Goal: Task Accomplishment & Management: Use online tool/utility

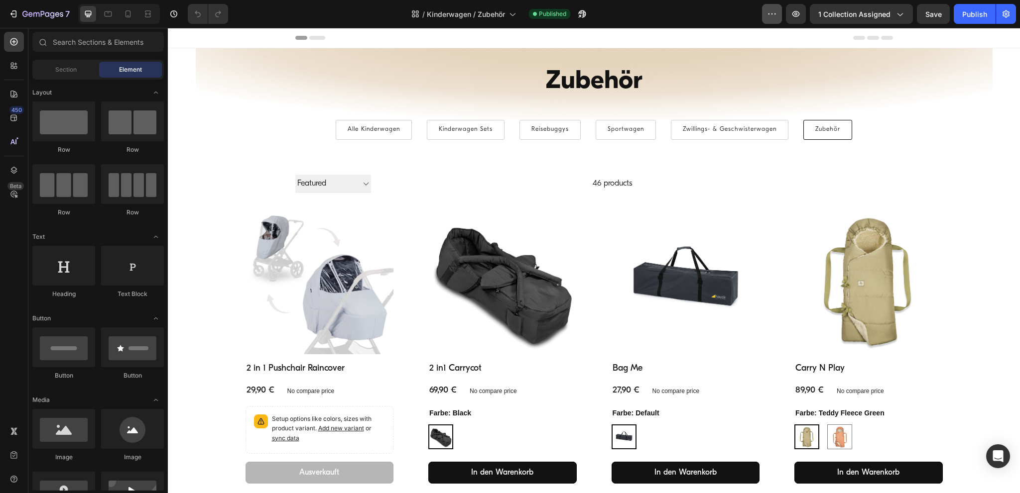
click at [772, 11] on icon "button" at bounding box center [772, 14] width 10 height 10
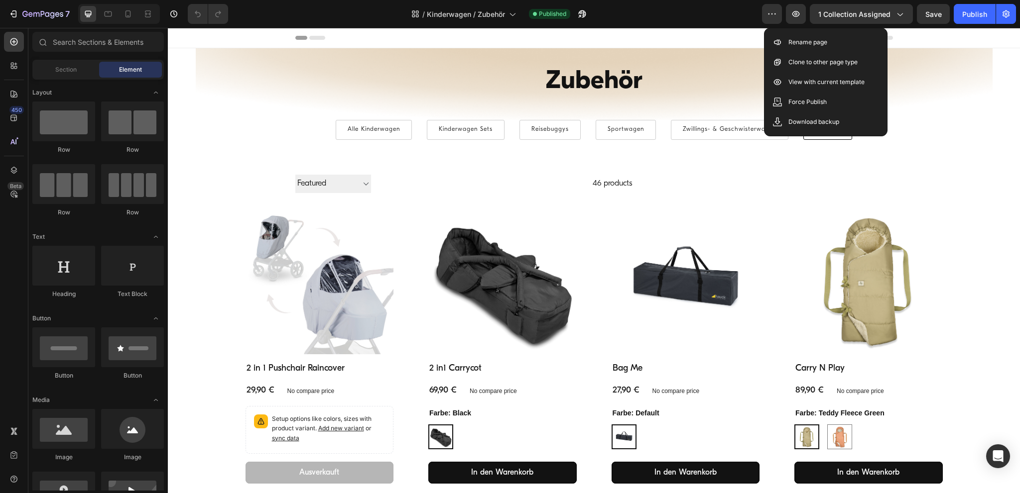
click at [684, 9] on div "/ Kinderwagen / Zubehör Published" at bounding box center [499, 14] width 526 height 20
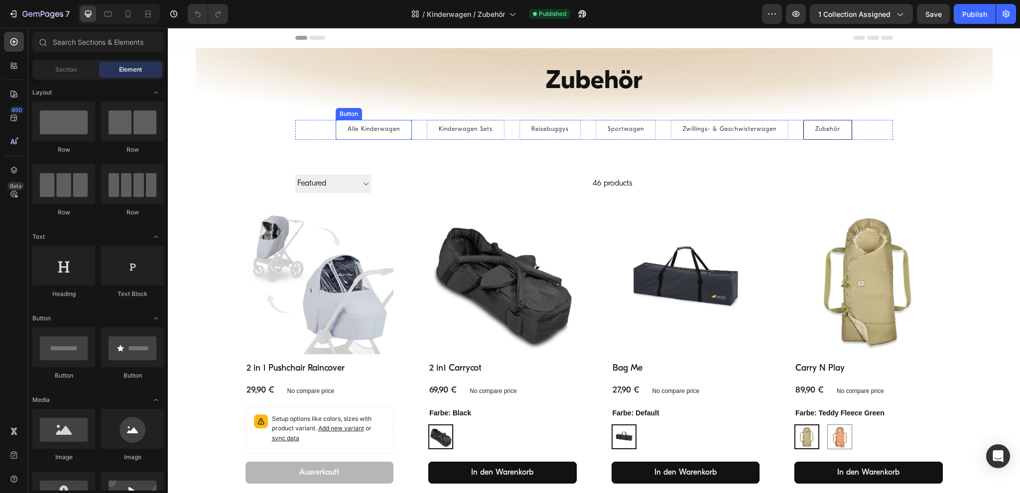
click at [399, 127] on link "Alle Kinderwagen" at bounding box center [374, 130] width 76 height 20
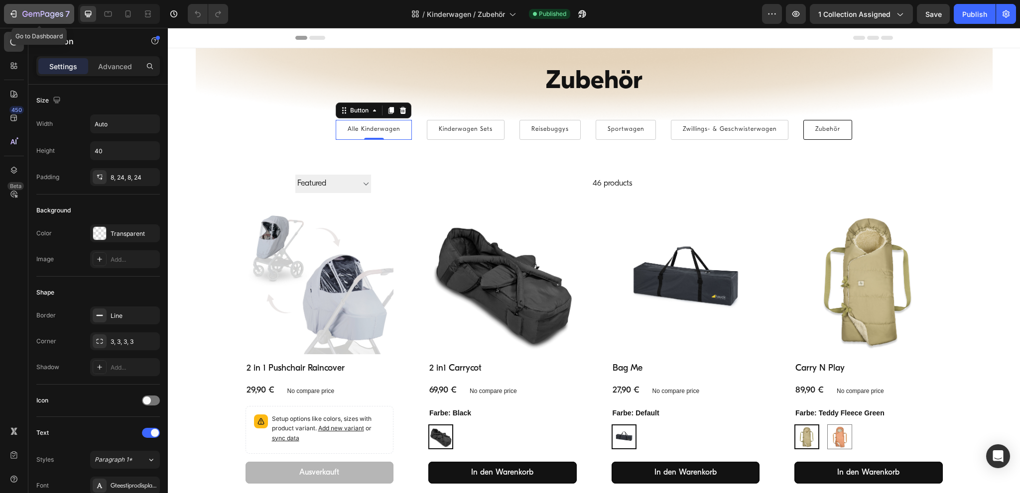
click at [26, 11] on icon "button" at bounding box center [24, 14] width 5 height 6
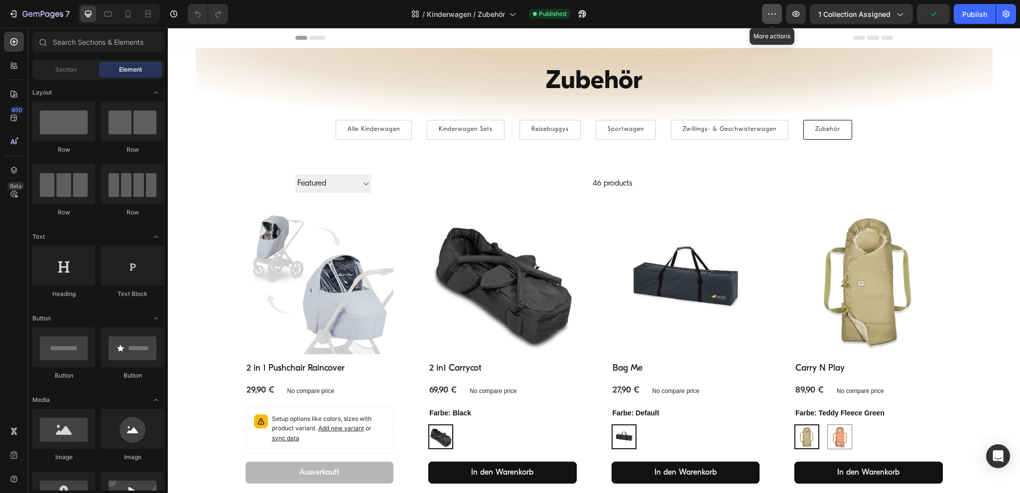
click at [777, 11] on icon "button" at bounding box center [772, 14] width 10 height 10
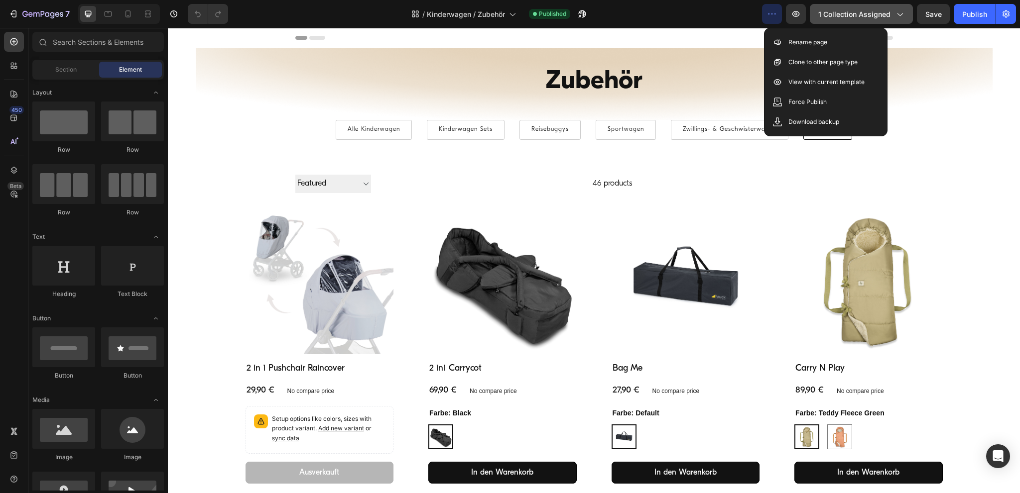
click at [863, 15] on span "1 collection assigned" at bounding box center [854, 14] width 72 height 10
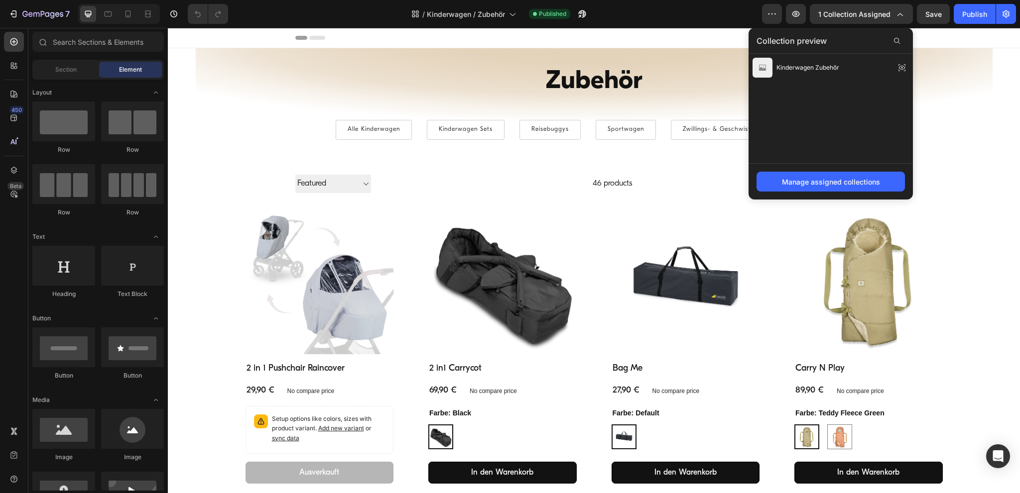
click at [700, 16] on div "/ Kinderwagen / Zubehör Published" at bounding box center [499, 14] width 526 height 20
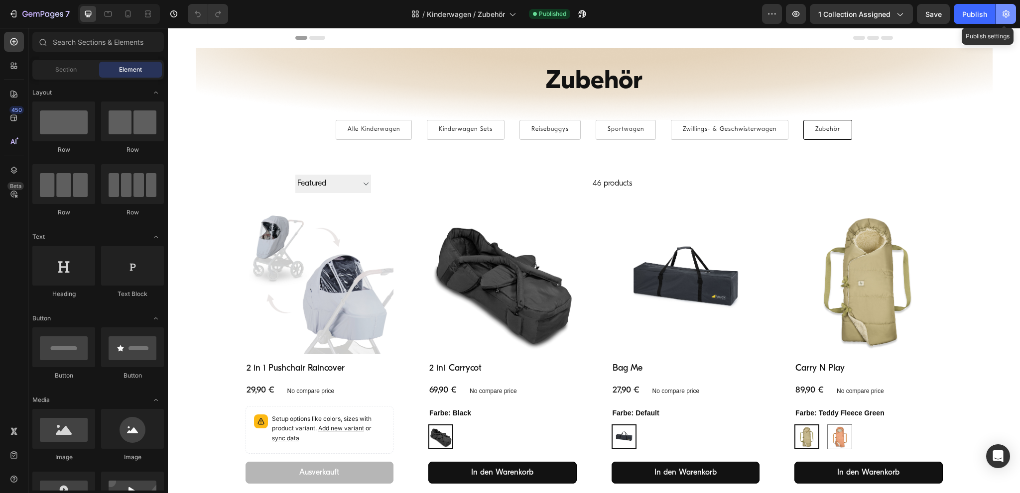
click at [1010, 14] on icon "button" at bounding box center [1006, 14] width 10 height 10
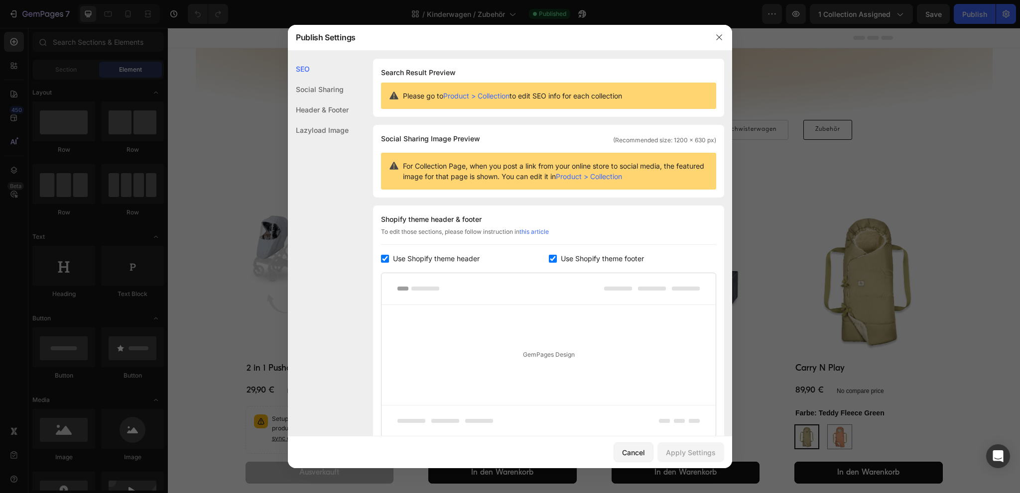
click at [314, 100] on div "Social Sharing" at bounding box center [318, 110] width 61 height 20
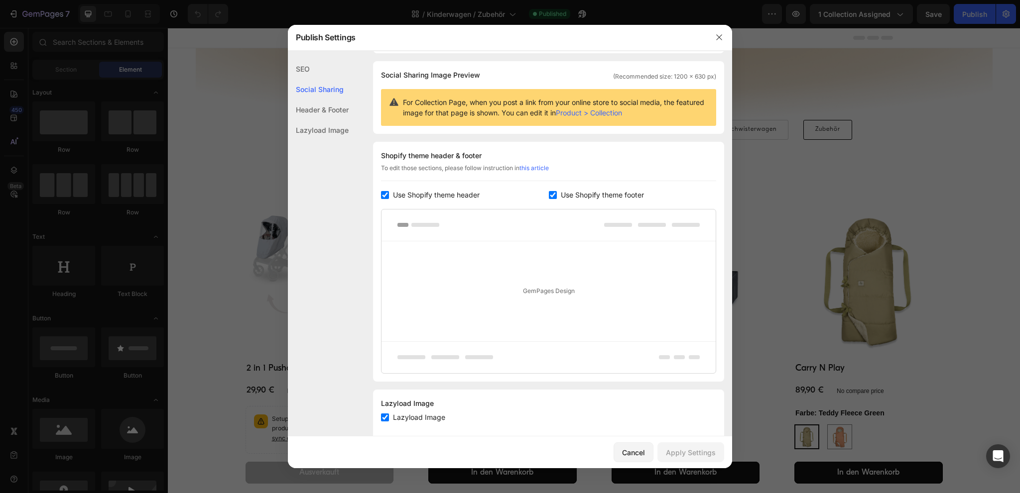
click at [318, 120] on div "Header & Footer" at bounding box center [318, 130] width 61 height 20
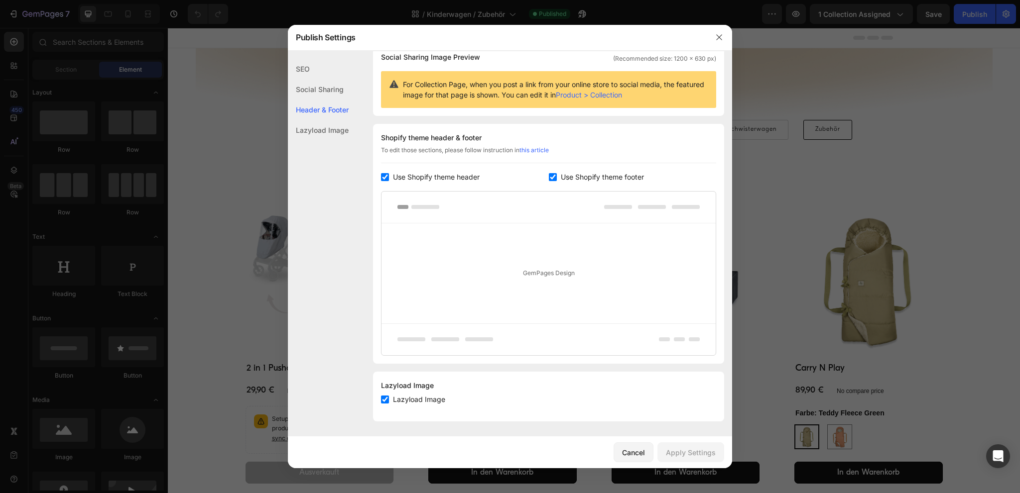
click at [716, 39] on button "button" at bounding box center [719, 37] width 16 height 16
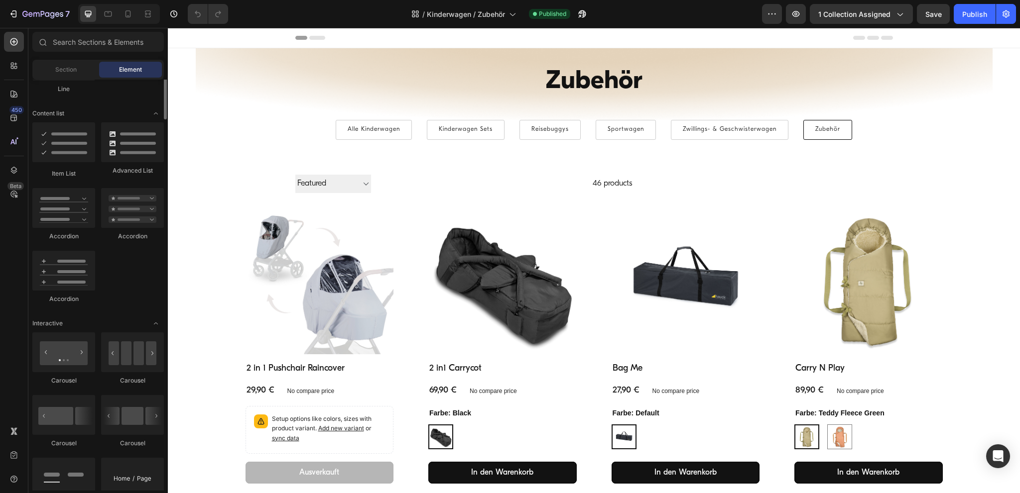
scroll to position [0, 0]
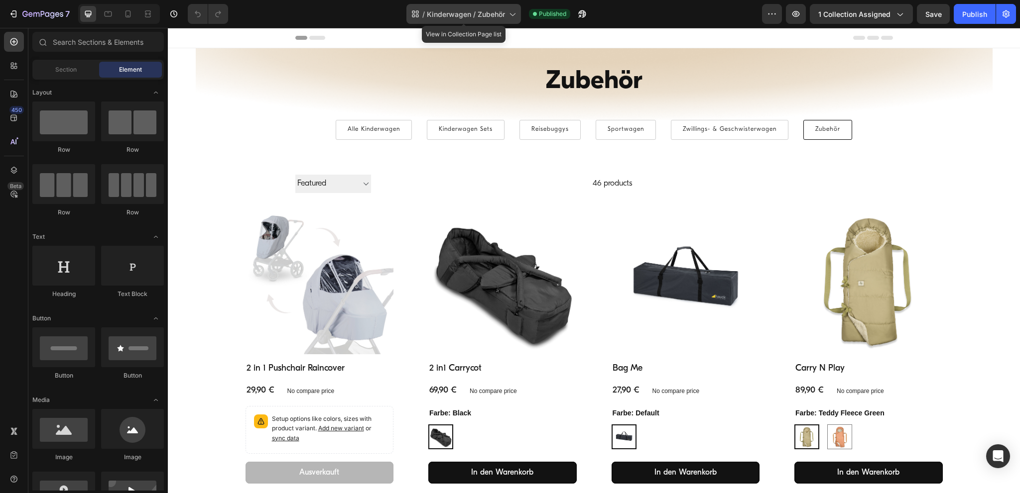
click at [495, 14] on span "Kinderwagen / Zubehör" at bounding box center [466, 14] width 78 height 10
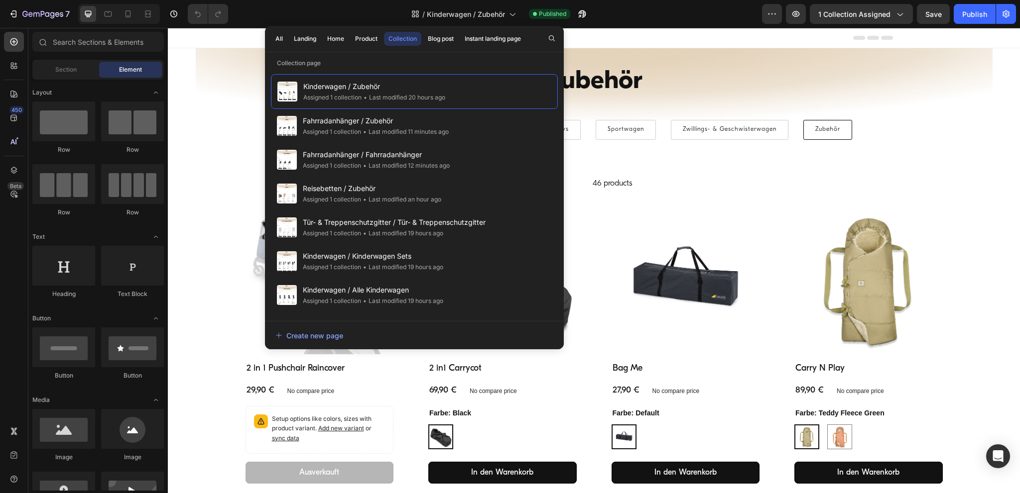
click at [685, 12] on div "/ Kinderwagen / Zubehör Published" at bounding box center [499, 14] width 526 height 20
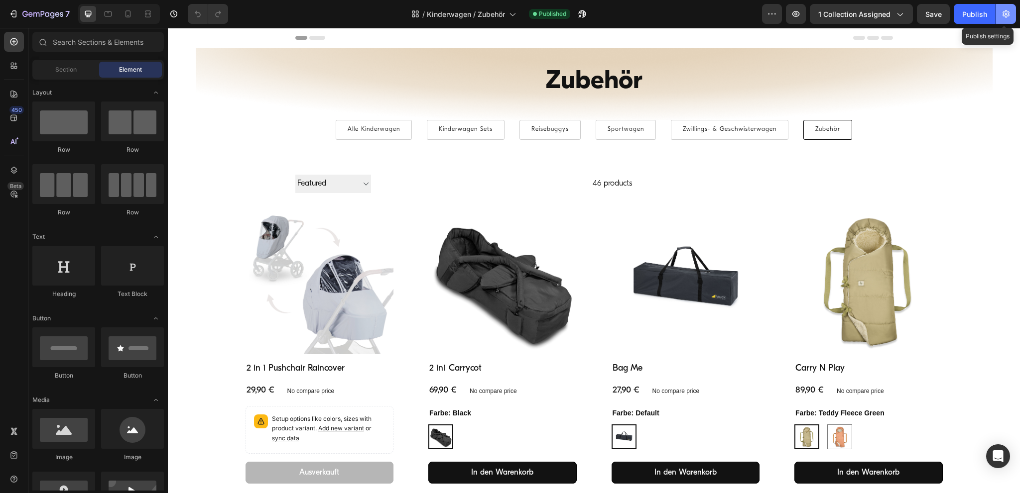
click at [1015, 13] on button "button" at bounding box center [1006, 14] width 20 height 20
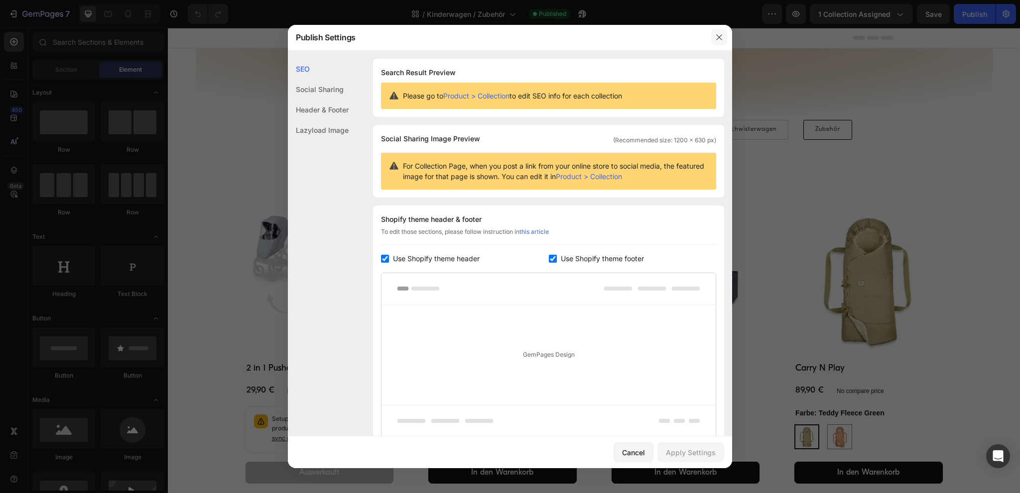
click at [718, 41] on icon "button" at bounding box center [719, 37] width 8 height 8
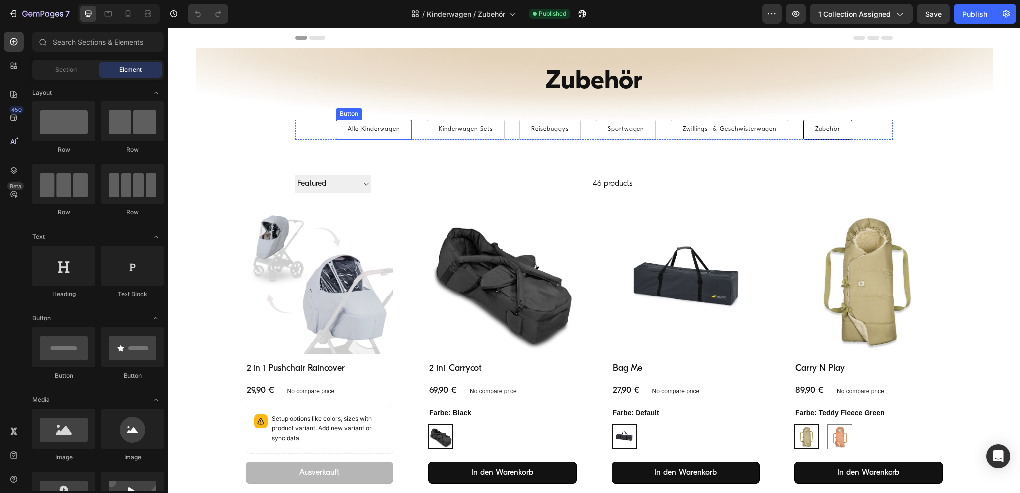
click at [402, 123] on link "Alle Kinderwagen" at bounding box center [374, 130] width 76 height 20
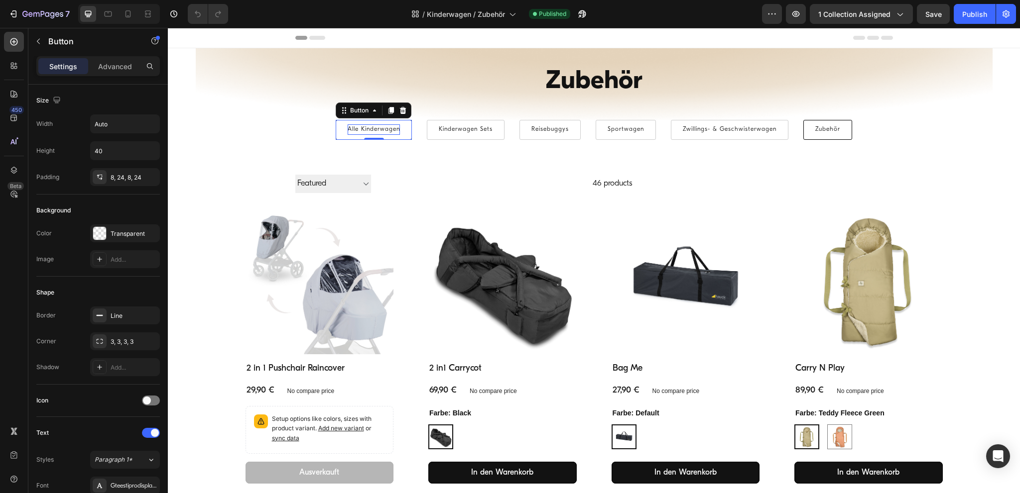
click at [369, 130] on p "Alle Kinderwagen" at bounding box center [374, 129] width 52 height 11
click at [372, 123] on link "Alle Kinderwagen" at bounding box center [374, 130] width 76 height 20
click at [372, 127] on p "Alle Kinderwagen" at bounding box center [374, 129] width 52 height 11
drag, startPoint x: 372, startPoint y: 127, endPoint x: 366, endPoint y: 130, distance: 7.4
click at [366, 130] on p "Alle Kinderwagen" at bounding box center [374, 129] width 52 height 11
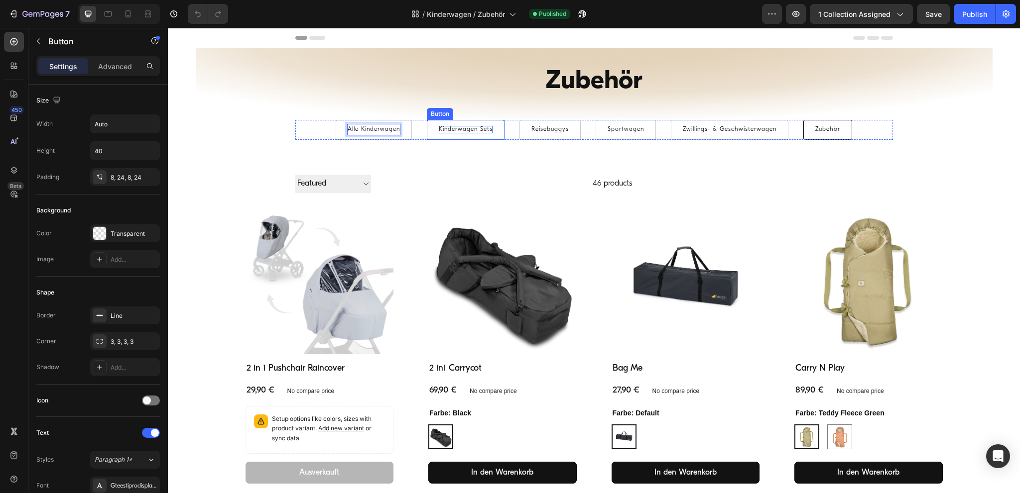
click at [470, 127] on p "Kinderwagen Sets" at bounding box center [466, 129] width 54 height 7
click at [375, 130] on p "Alle Kinderwagen" at bounding box center [374, 129] width 52 height 11
click at [355, 111] on div "Button" at bounding box center [359, 110] width 22 height 9
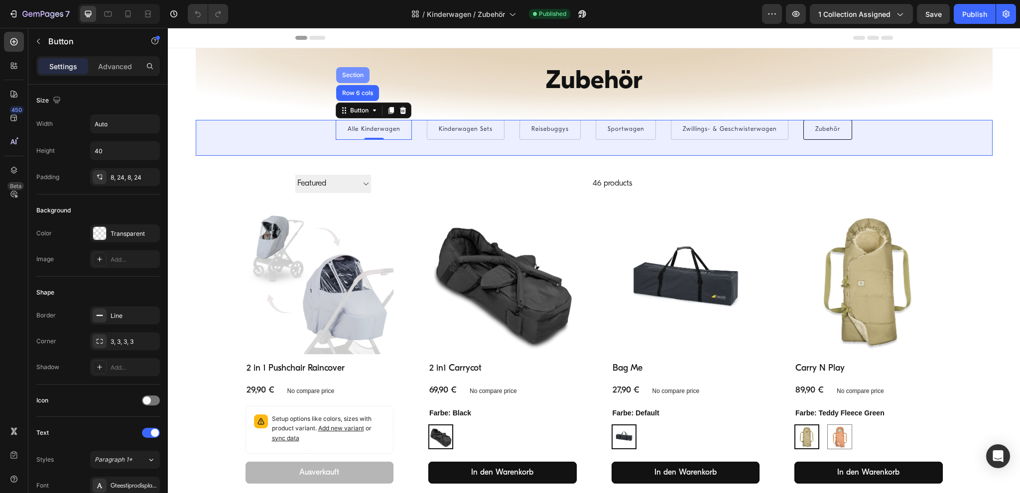
click at [353, 75] on div "Section" at bounding box center [352, 75] width 25 height 6
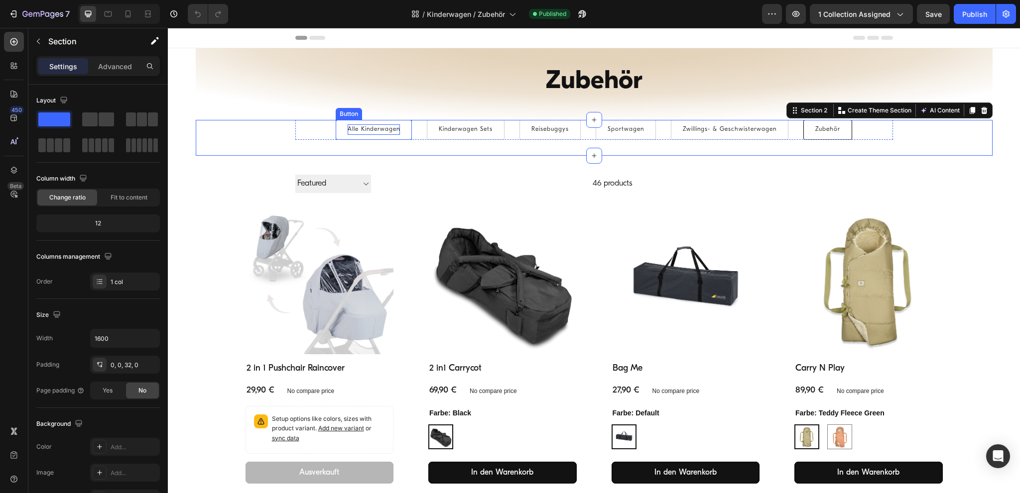
click at [359, 129] on p "Alle Kinderwagen" at bounding box center [374, 129] width 52 height 11
